Goal: Task Accomplishment & Management: Manage account settings

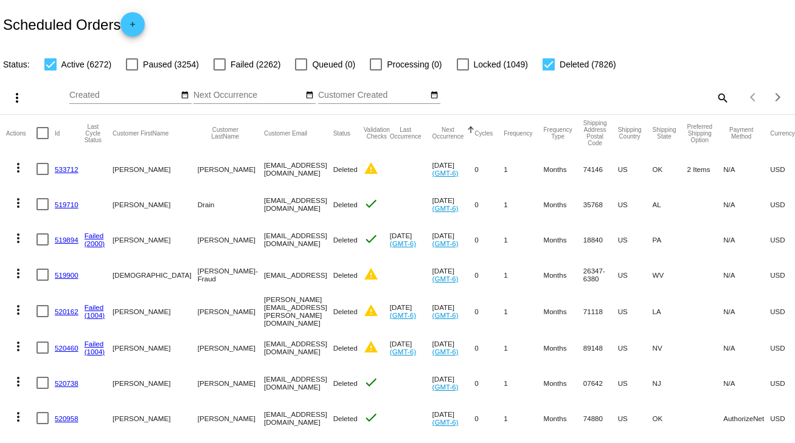
click at [714, 97] on mat-icon "search" at bounding box center [721, 97] width 15 height 19
click at [713, 97] on input "Search" at bounding box center [630, 96] width 198 height 10
paste input "[EMAIL_ADDRESS][DOMAIN_NAME]"
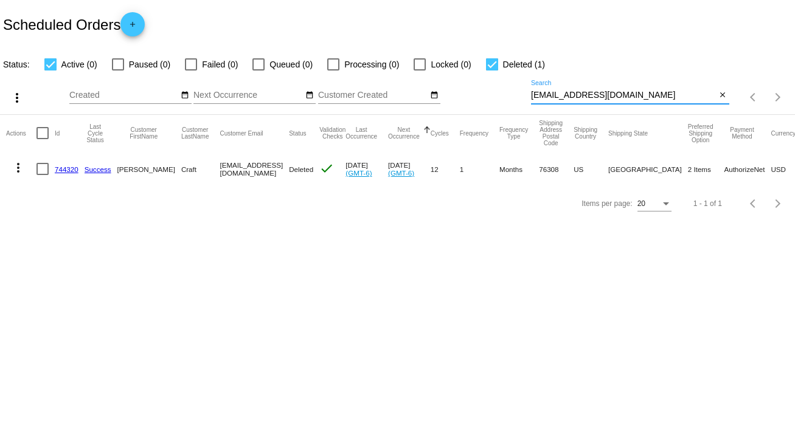
type input "[EMAIL_ADDRESS][DOMAIN_NAME]"
click at [69, 171] on link "744320" at bounding box center [67, 169] width 24 height 8
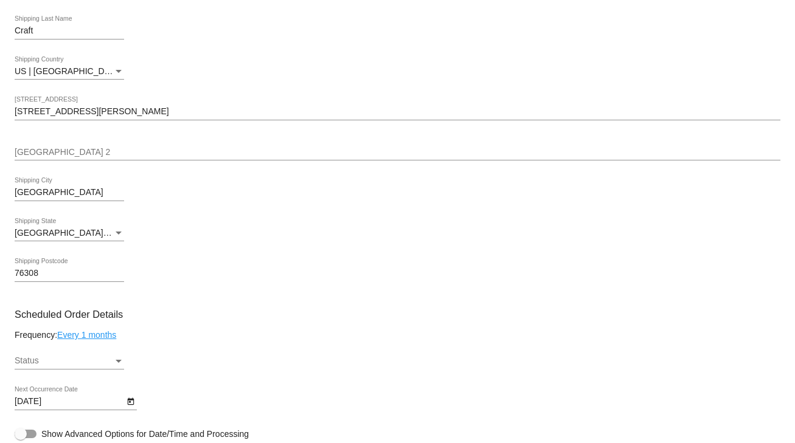
scroll to position [299, 0]
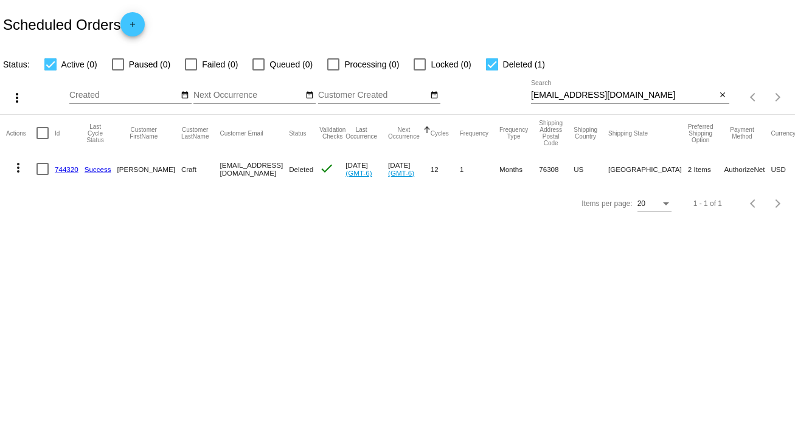
click at [61, 168] on link "744320" at bounding box center [67, 169] width 24 height 8
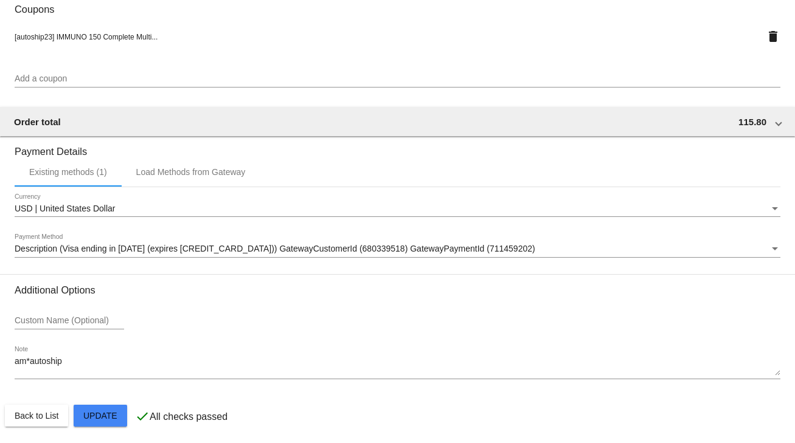
scroll to position [1077, 0]
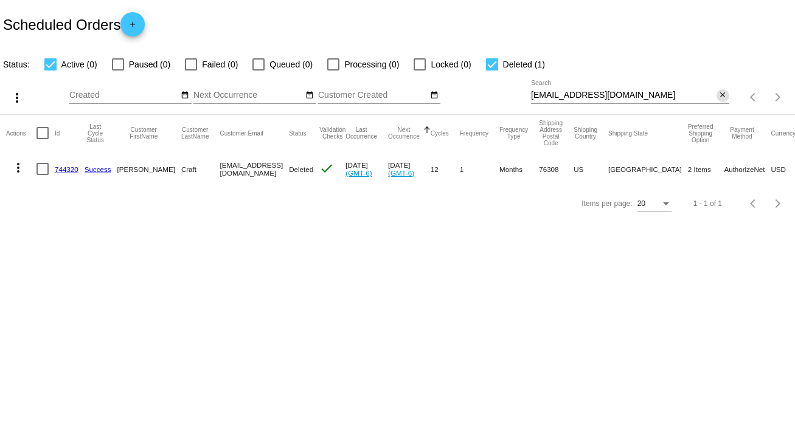
click at [724, 94] on mat-icon "close" at bounding box center [722, 96] width 9 height 10
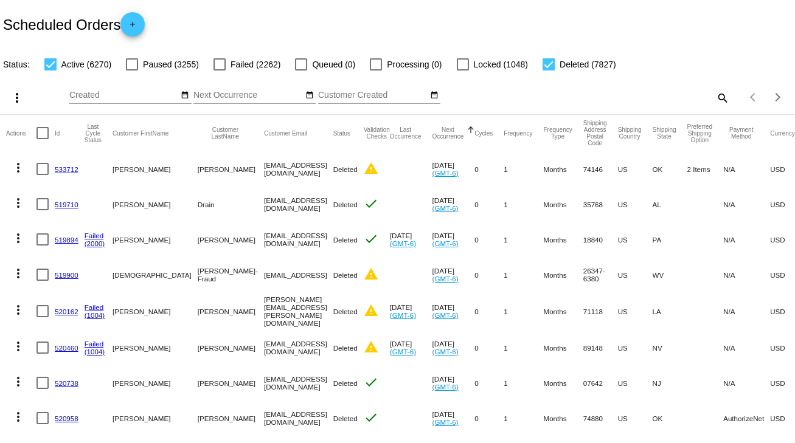
click at [714, 99] on mat-icon "search" at bounding box center [721, 97] width 15 height 19
click at [714, 99] on input "Search" at bounding box center [630, 96] width 198 height 10
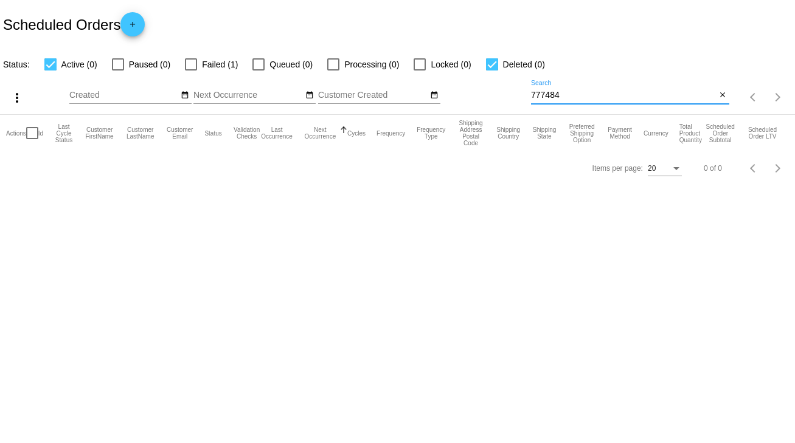
type input "777484"
click at [190, 66] on div at bounding box center [191, 64] width 12 height 12
click at [190, 71] on input "Failed (1)" at bounding box center [190, 71] width 1 height 1
checkbox input "true"
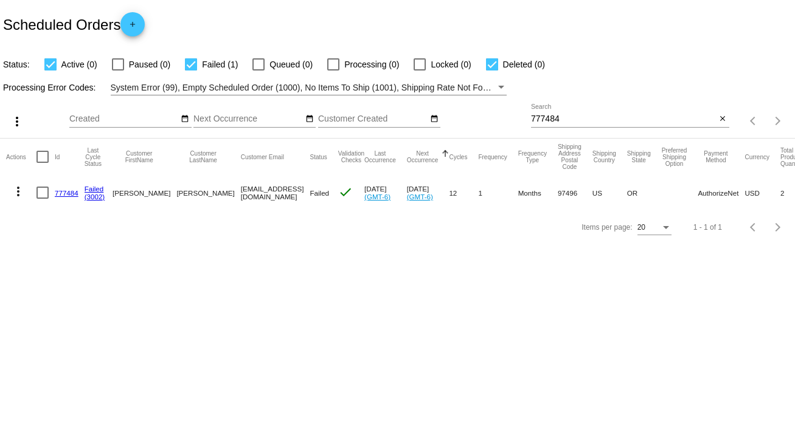
click at [49, 195] on mat-cell at bounding box center [45, 192] width 18 height 35
click at [46, 195] on div at bounding box center [42, 193] width 12 height 12
click at [43, 199] on input "checkbox" at bounding box center [42, 199] width 1 height 1
checkbox input "true"
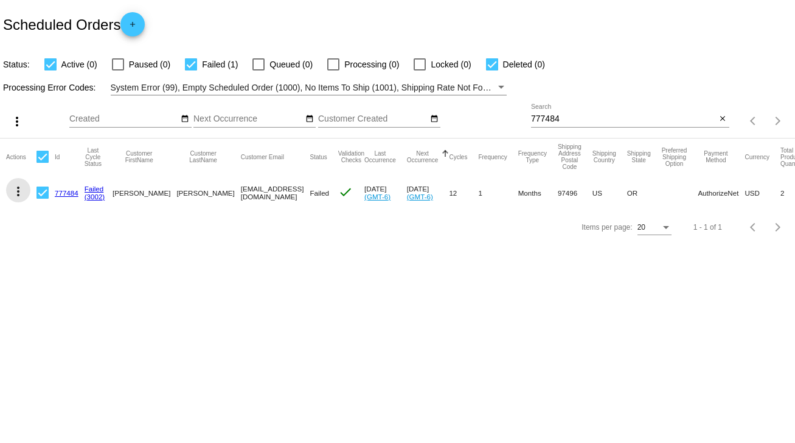
click at [19, 195] on mat-icon "more_vert" at bounding box center [18, 191] width 15 height 15
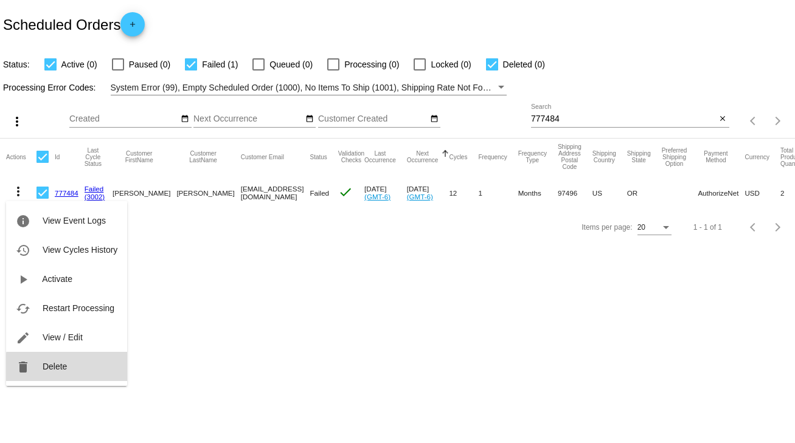
click at [83, 377] on button "delete Delete" at bounding box center [66, 366] width 121 height 29
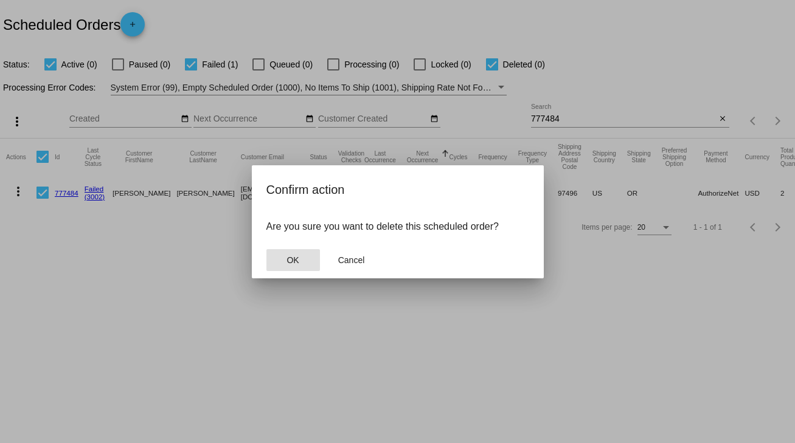
click at [281, 254] on button "OK" at bounding box center [293, 260] width 54 height 22
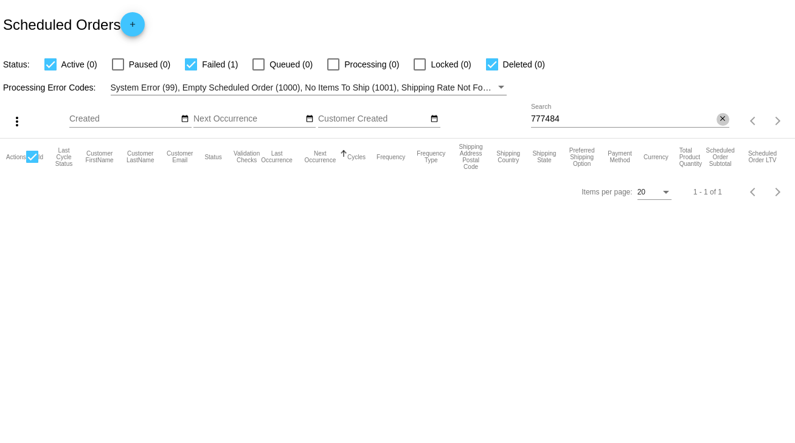
click at [725, 115] on mat-icon "close" at bounding box center [722, 119] width 9 height 10
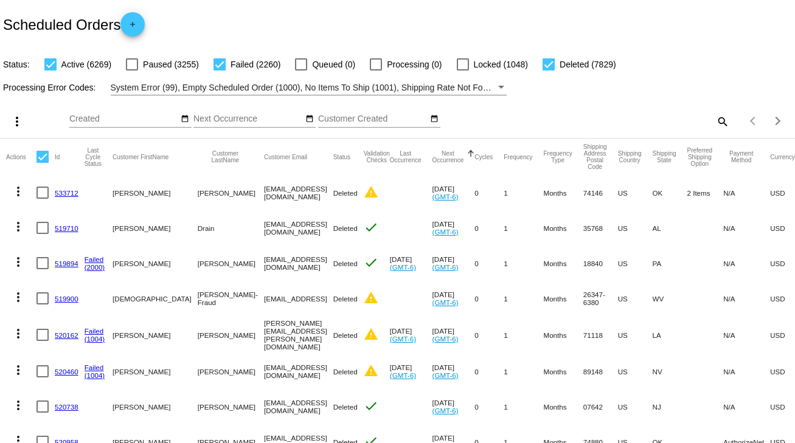
click at [719, 124] on mat-icon "search" at bounding box center [721, 121] width 15 height 19
click at [716, 120] on input "Search" at bounding box center [630, 119] width 198 height 10
paste input "988025"
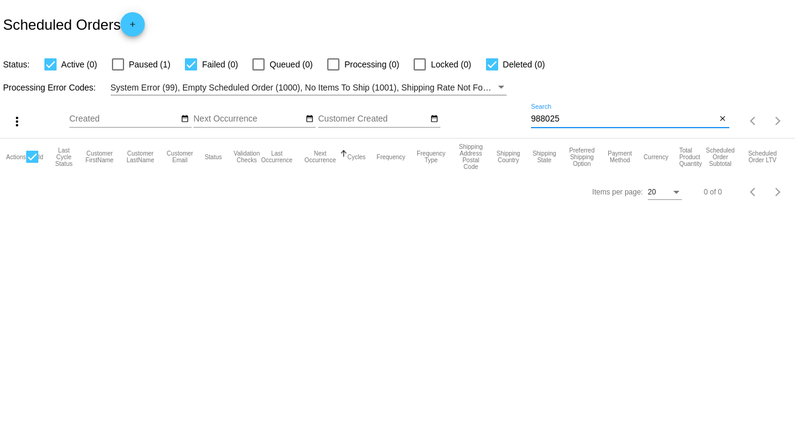
type input "988025"
click at [115, 61] on div at bounding box center [118, 64] width 12 height 12
click at [117, 71] on input "Paused (1)" at bounding box center [117, 71] width 1 height 1
checkbox input "true"
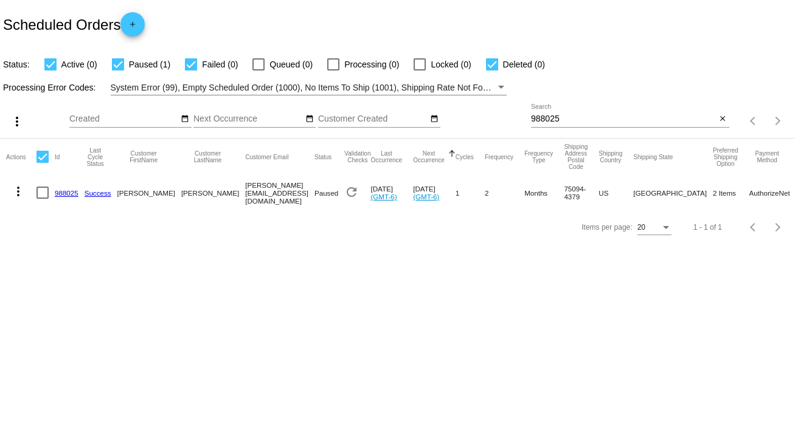
click at [43, 192] on div at bounding box center [42, 193] width 12 height 12
click at [43, 199] on input "checkbox" at bounding box center [42, 199] width 1 height 1
checkbox input "true"
click at [20, 186] on mat-icon "more_vert" at bounding box center [18, 191] width 15 height 15
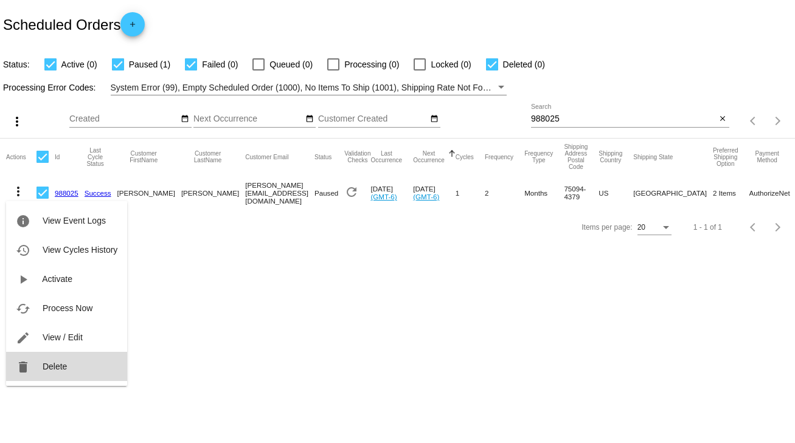
click at [49, 365] on span "Delete" at bounding box center [55, 367] width 24 height 10
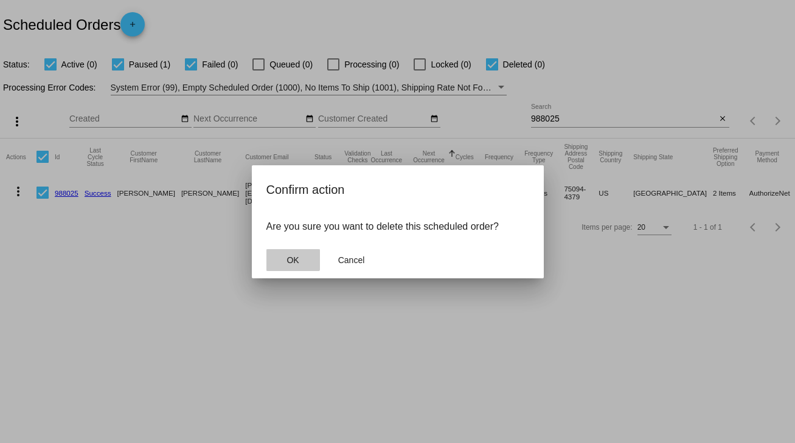
click at [285, 257] on button "OK" at bounding box center [293, 260] width 54 height 22
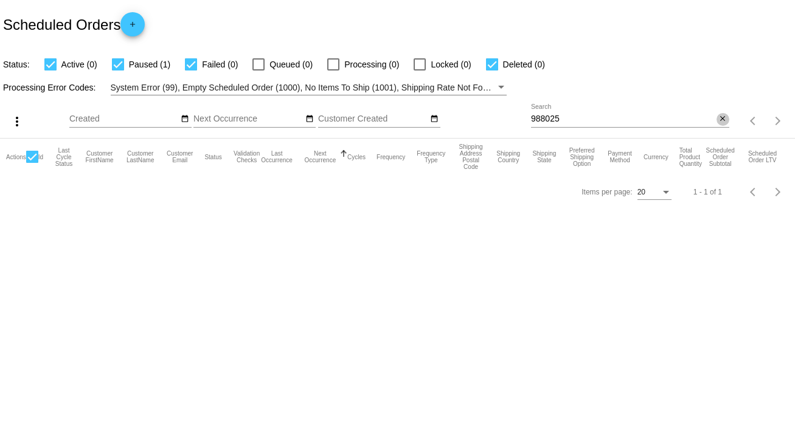
click at [720, 117] on mat-icon "close" at bounding box center [722, 119] width 9 height 10
